Goal: Navigation & Orientation: Find specific page/section

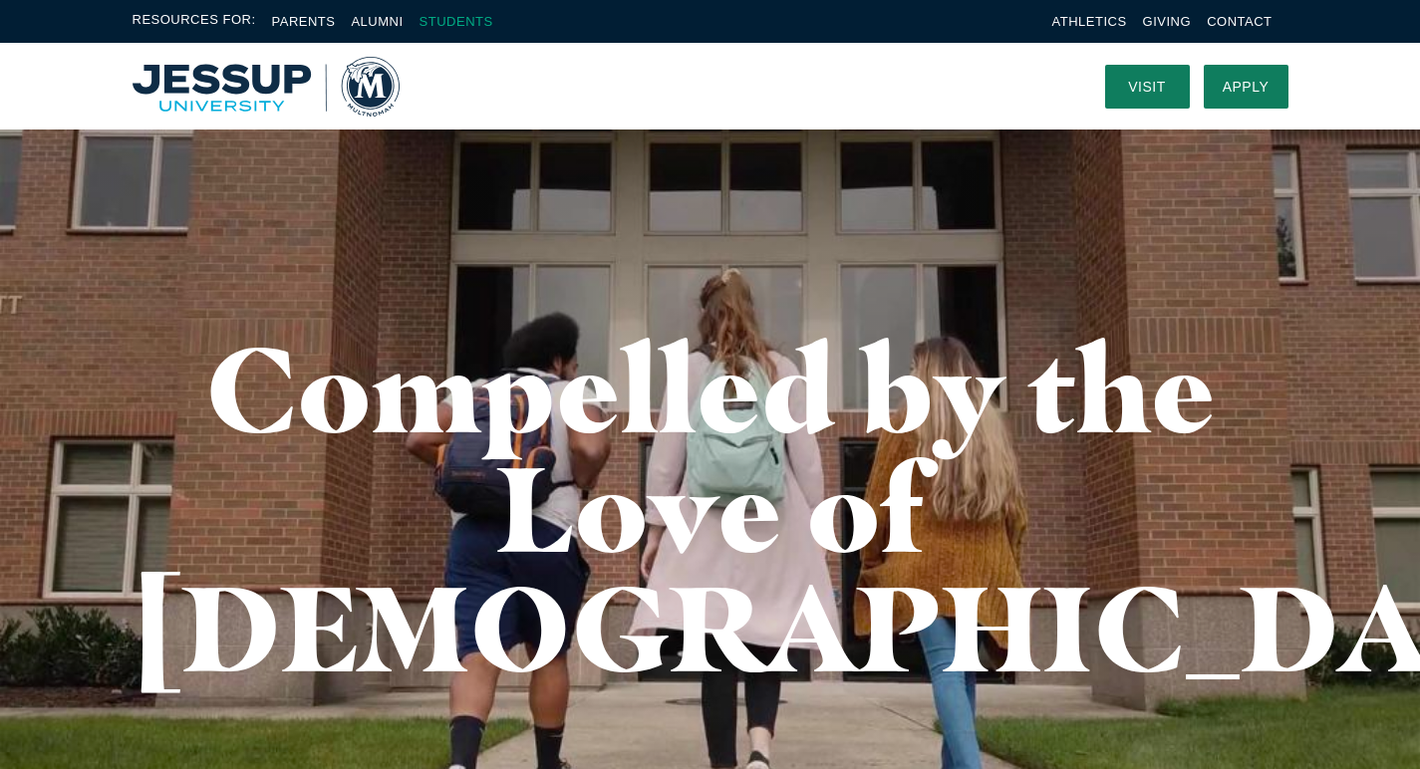
click at [451, 19] on link "Students" at bounding box center [457, 21] width 74 height 15
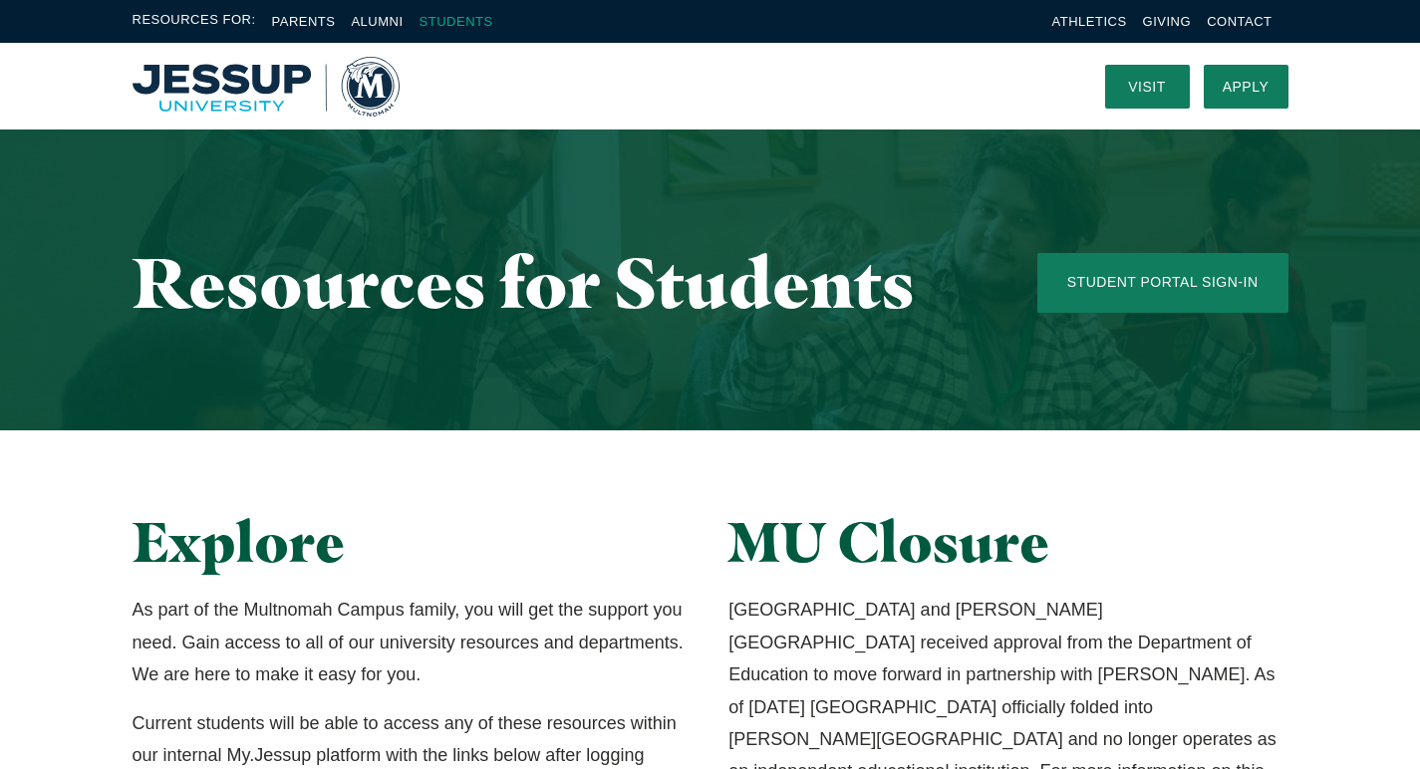
click at [466, 27] on link "Students" at bounding box center [457, 21] width 74 height 15
click at [374, 86] on img "Home" at bounding box center [266, 87] width 267 height 60
